Goal: Communication & Community: Answer question/provide support

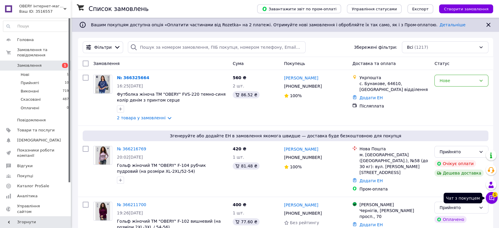
click at [490, 197] on icon at bounding box center [491, 198] width 6 height 6
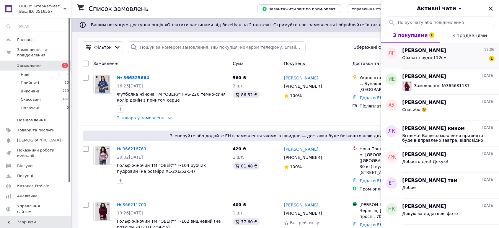
click at [429, 61] on div "Обхват груди 112см" at bounding box center [424, 59] width 44 height 8
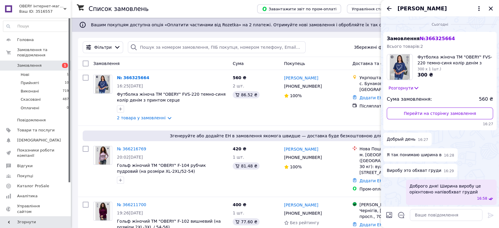
scroll to position [54, 0]
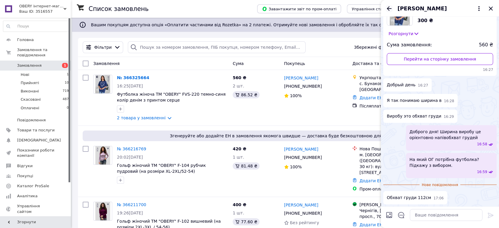
click at [392, 5] on icon "Назад" at bounding box center [388, 8] width 7 height 7
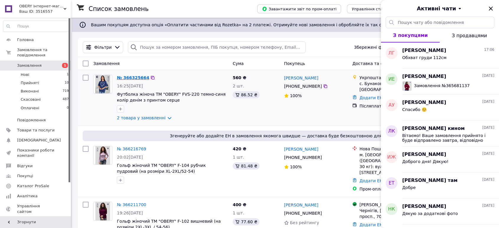
click at [142, 75] on link "№ 366325664" at bounding box center [133, 77] width 32 height 5
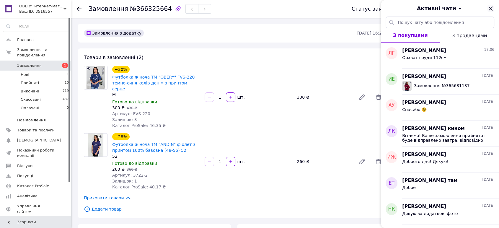
click at [492, 8] on icon "Закрити" at bounding box center [490, 8] width 7 height 7
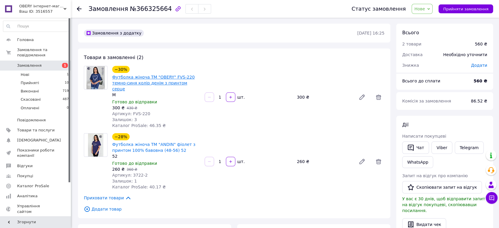
click at [143, 81] on link "Футболка жіноча ТМ "OBERY" FVS-220 темно-синя колір денім з принтом серце" at bounding box center [153, 83] width 82 height 17
click at [496, 198] on button "Чат з покупцем" at bounding box center [492, 198] width 12 height 12
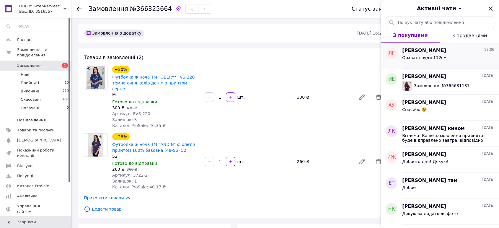
click at [444, 55] on div "Обхват груди 112см" at bounding box center [448, 58] width 92 height 9
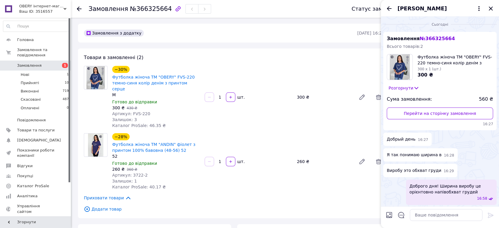
scroll to position [44, 0]
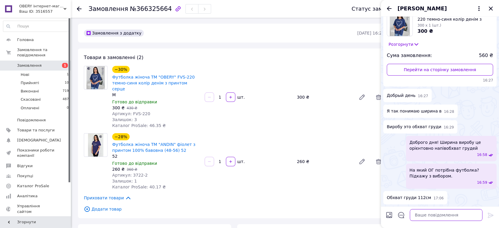
click at [441, 219] on textarea at bounding box center [446, 215] width 73 height 12
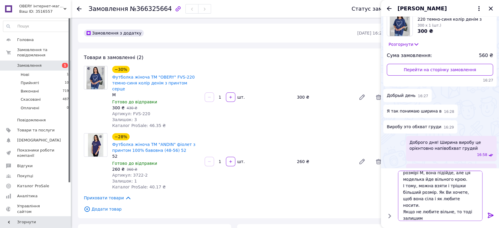
scroll to position [7, 0]
type textarea "Бачу Ви замовили футболку у розмірі M, вона підійде, але ця моделька йде вільно…"
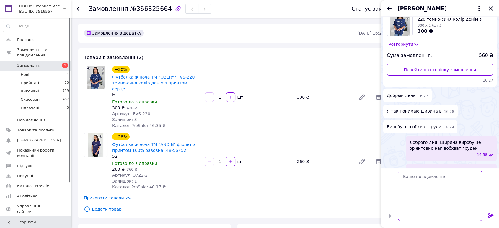
scroll to position [106, 0]
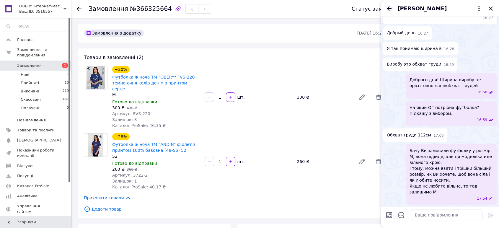
click at [391, 6] on icon "Назад" at bounding box center [388, 8] width 7 height 7
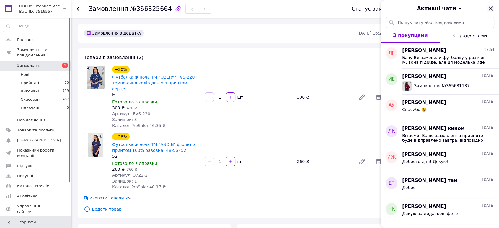
click at [494, 5] on icon "Закрити" at bounding box center [490, 8] width 7 height 7
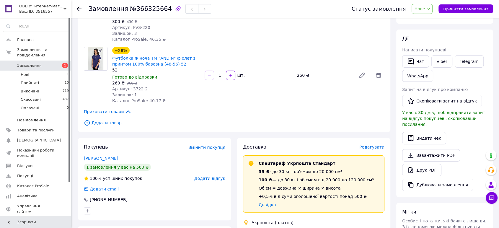
scroll to position [66, 0]
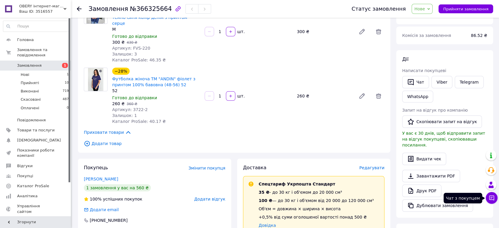
click at [491, 196] on icon at bounding box center [491, 198] width 6 height 6
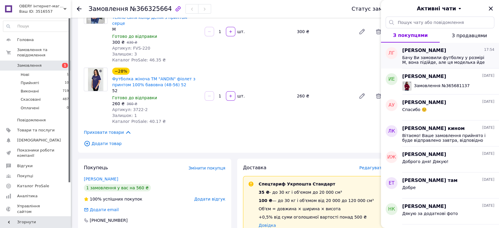
click at [429, 56] on span "Бачу Ви замовили футболку у розмірі M, вона підійде, але ця моделька йде вільно…" at bounding box center [444, 59] width 84 height 9
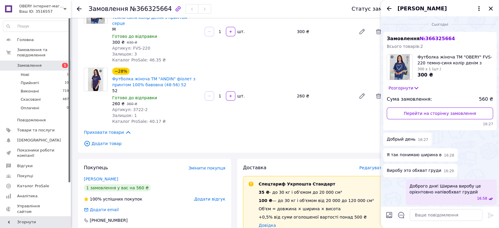
scroll to position [106, 0]
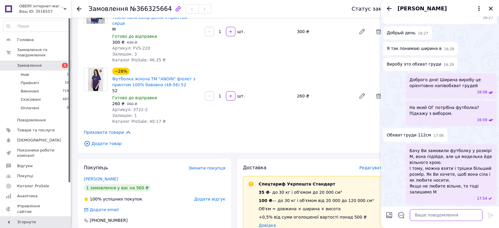
click at [439, 214] on textarea at bounding box center [446, 215] width 73 height 12
type textarea "W"
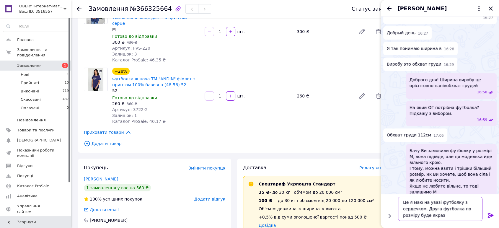
type textarea "Це я маю на увазі футболку з сердечком. Друга футболка по розміру буде якраз."
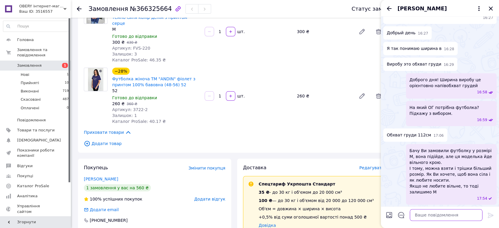
scroll to position [134, 0]
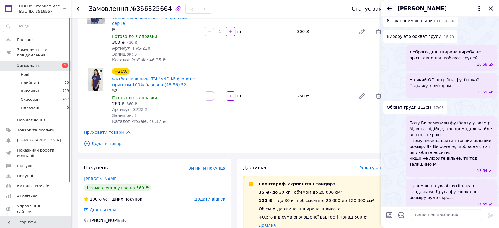
click at [390, 6] on icon "Назад" at bounding box center [388, 8] width 7 height 7
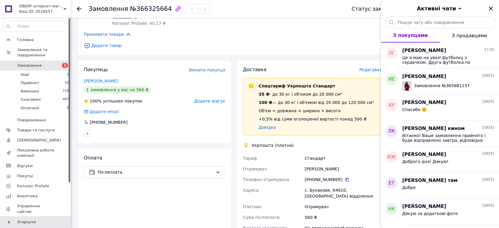
scroll to position [164, 0]
click at [491, 5] on icon "Закрити" at bounding box center [490, 8] width 7 height 7
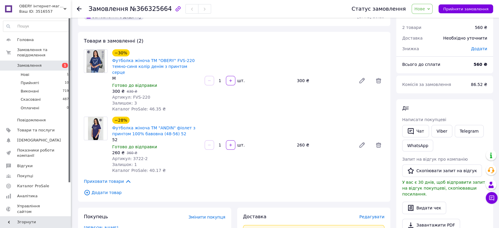
scroll to position [0, 0]
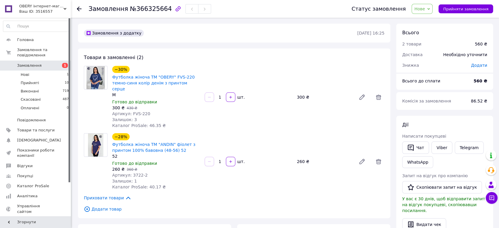
click at [47, 8] on span "OBERY інтернет-магазин якісного та зручного одягу" at bounding box center [41, 6] width 44 height 5
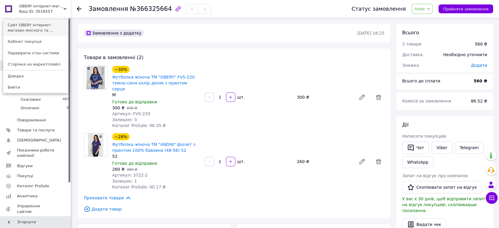
click at [46, 20] on link "Сайт OBERY інтернет-магазин якісного та ..." at bounding box center [35, 27] width 65 height 17
